Goal: Check status: Check status

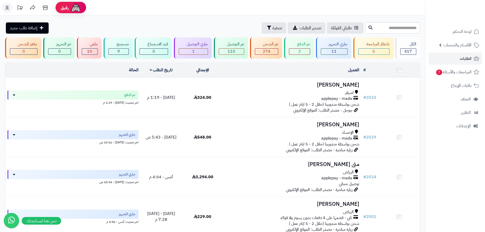
scroll to position [1043, 0]
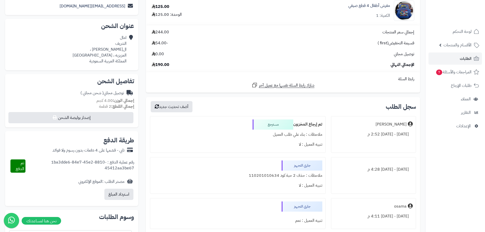
scroll to position [102, 0]
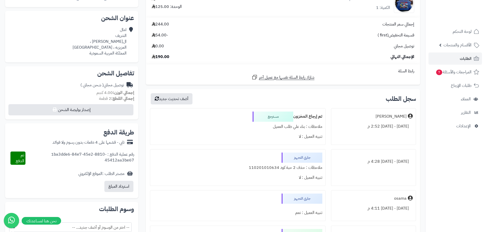
click at [267, 167] on div "ملاحظات : حذف 2 حبة كود 110201010634" at bounding box center [237, 168] width 169 height 10
copy div "110201010634"
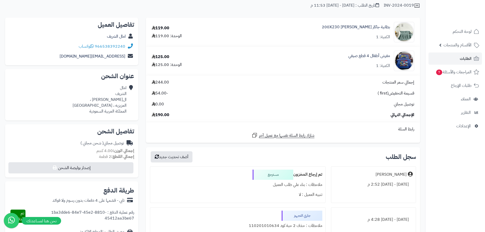
scroll to position [0, 0]
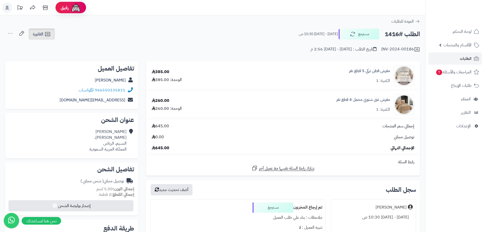
click at [45, 33] on icon at bounding box center [48, 34] width 6 height 6
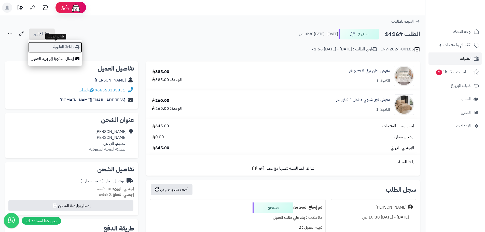
click at [66, 49] on link "طباعة الفاتورة" at bounding box center [55, 46] width 54 height 11
